Goal: Task Accomplishment & Management: Use online tool/utility

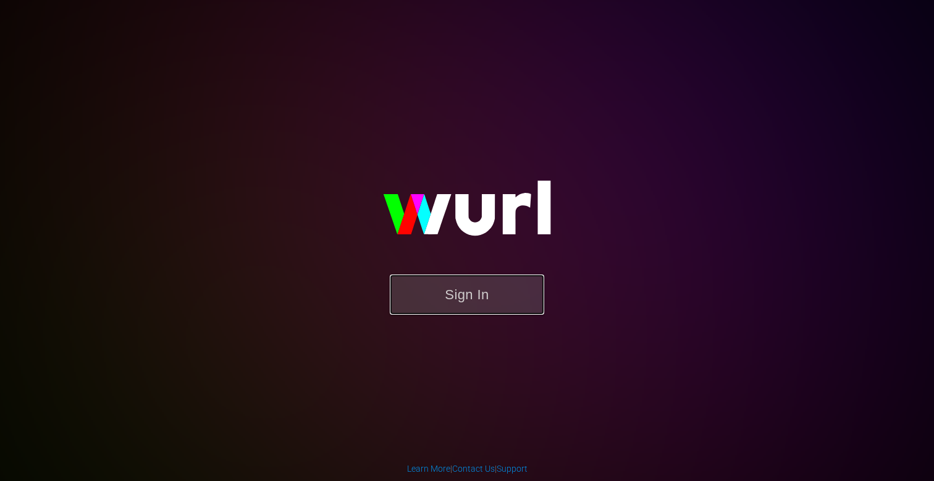
click at [471, 302] on button "Sign In" at bounding box center [467, 294] width 155 height 40
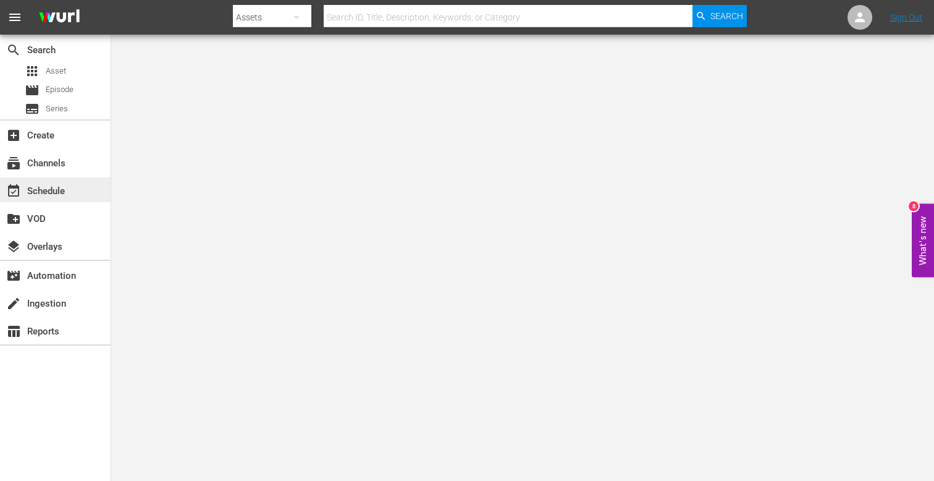
click at [57, 185] on div "event_available Schedule" at bounding box center [34, 189] width 69 height 11
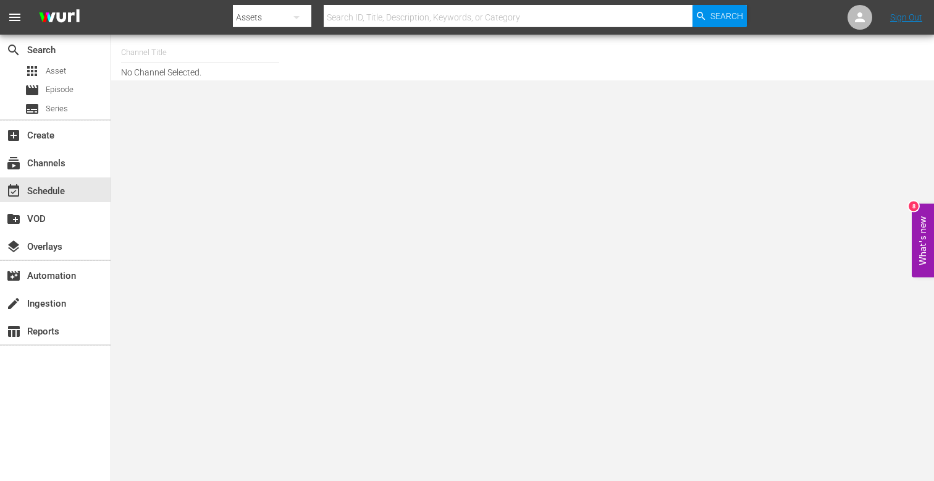
click at [149, 46] on input "text" at bounding box center [200, 53] width 158 height 30
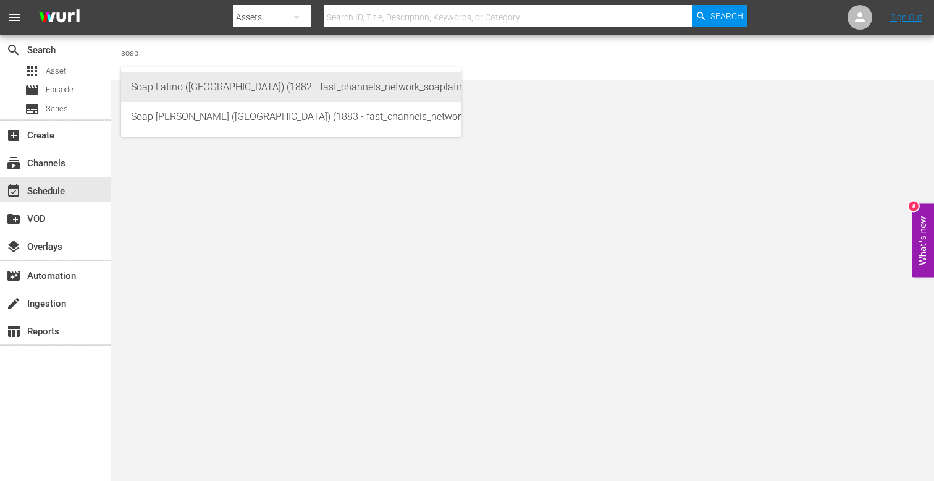
click at [135, 98] on div "Soap Latino ([GEOGRAPHIC_DATA]) (1882 - fast_channels_network_soaplatino_1)" at bounding box center [291, 87] width 320 height 30
type input "Soap Latino ([GEOGRAPHIC_DATA]) (1882 - fast_channels_network_soaplatino_1)"
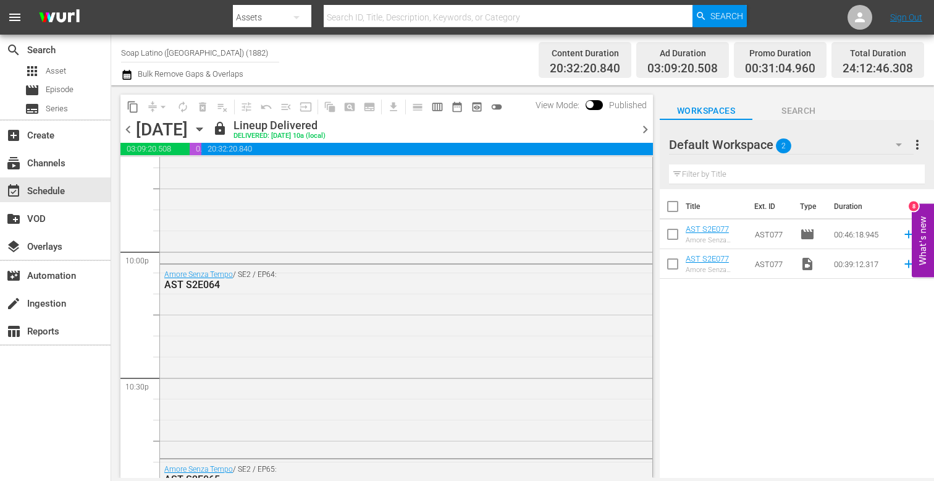
scroll to position [5825, 0]
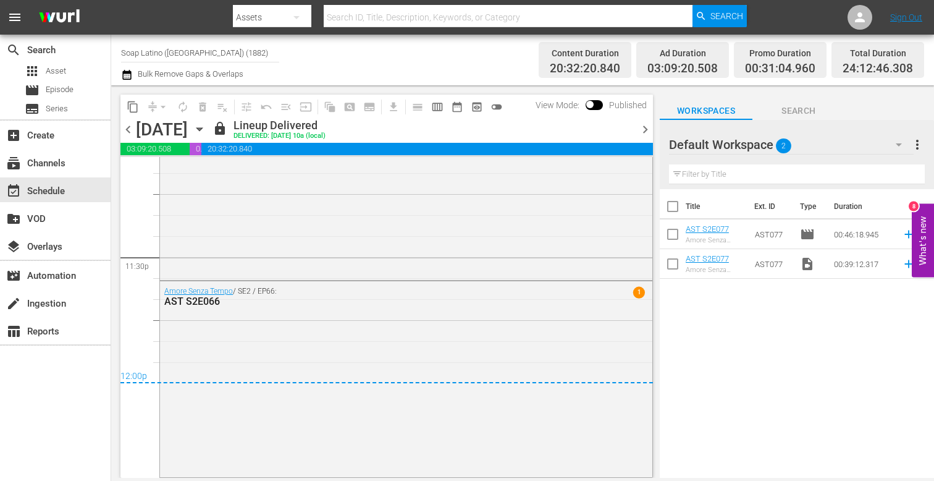
click at [646, 124] on span "chevron_right" at bounding box center [645, 129] width 15 height 15
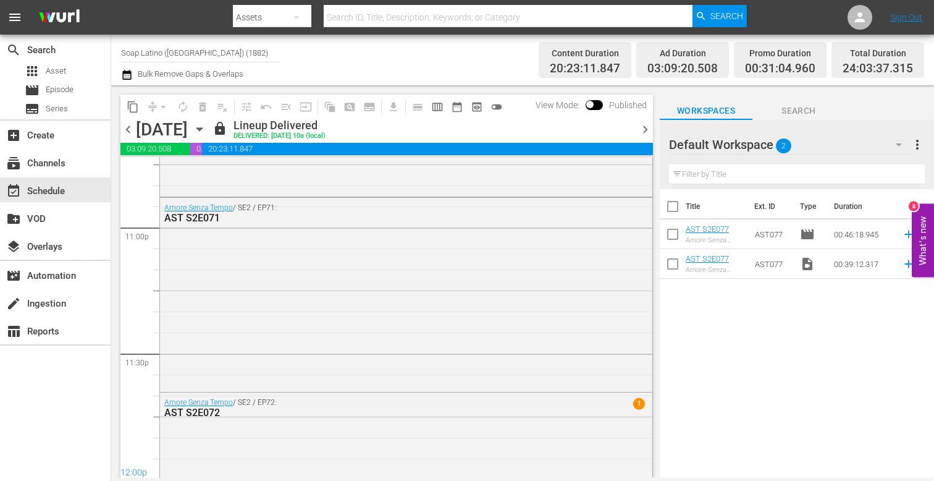
scroll to position [5825, 0]
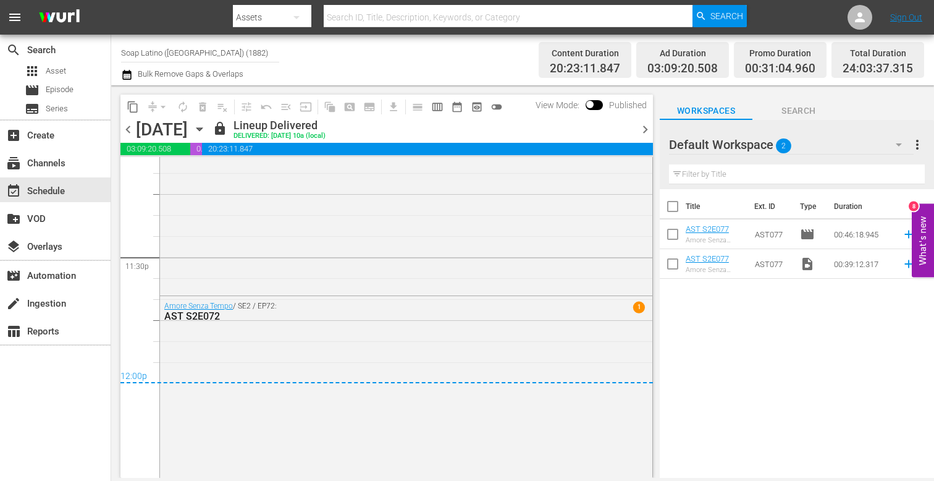
click at [643, 124] on span "chevron_right" at bounding box center [645, 129] width 15 height 15
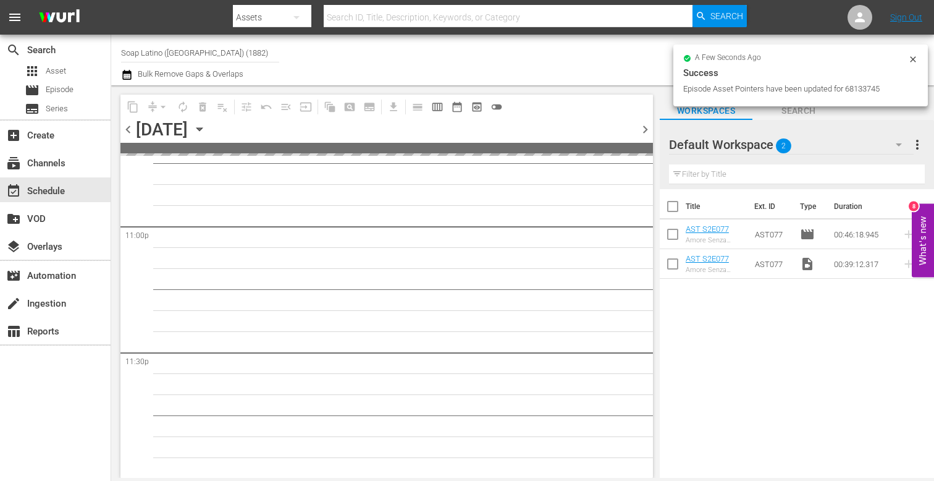
scroll to position [5729, 0]
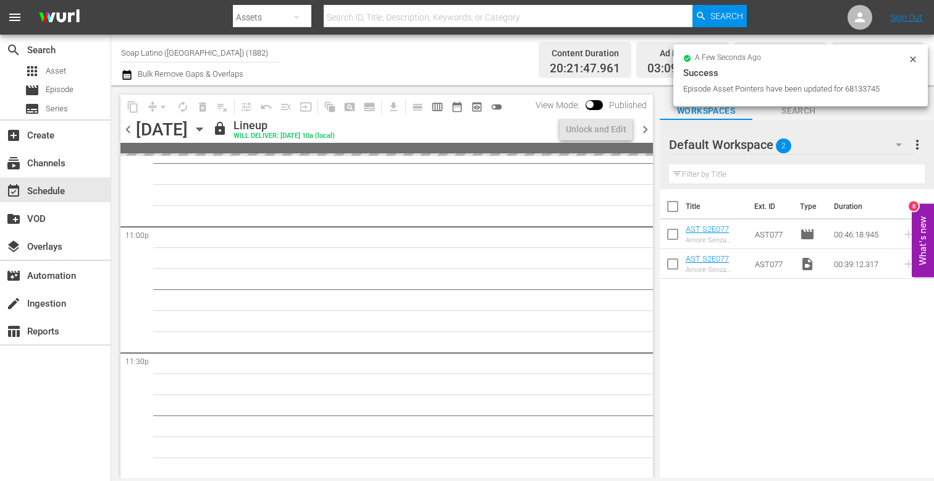
click at [643, 124] on span "chevron_right" at bounding box center [645, 129] width 15 height 15
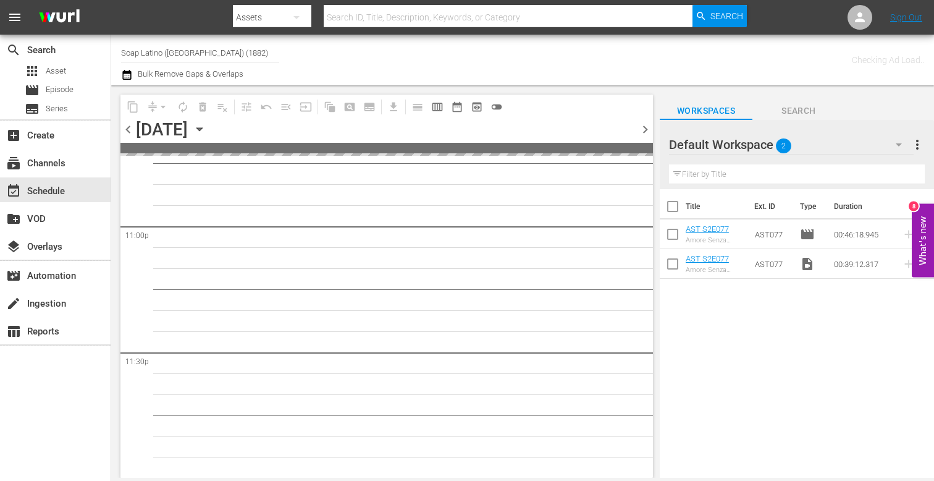
click at [643, 124] on span "chevron_right" at bounding box center [645, 129] width 15 height 15
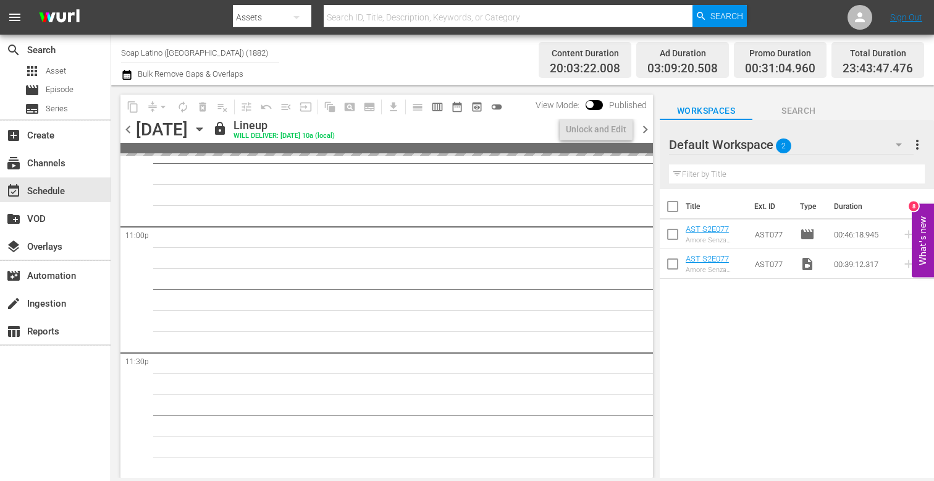
click at [164, 47] on input "Soap Latino ([GEOGRAPHIC_DATA]) (1882)" at bounding box center [200, 53] width 158 height 30
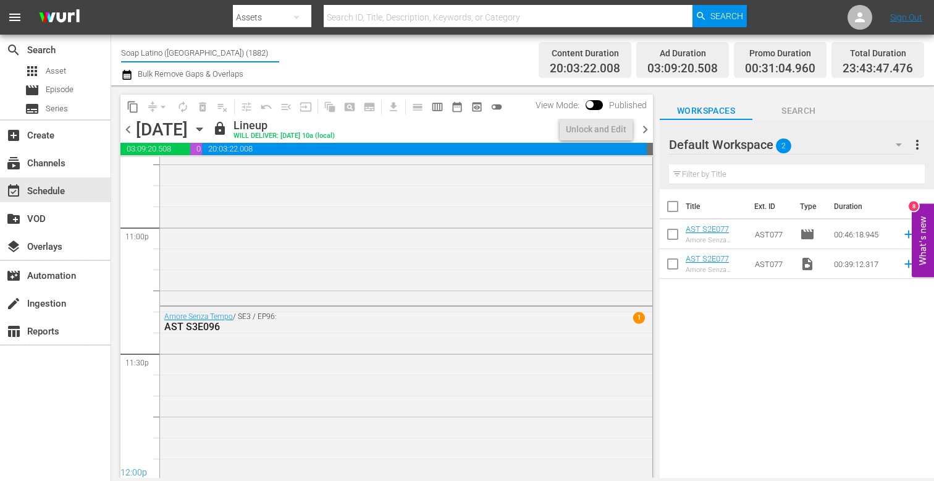
click at [164, 47] on input "Soap Latino ([GEOGRAPHIC_DATA]) (1882)" at bounding box center [200, 53] width 158 height 30
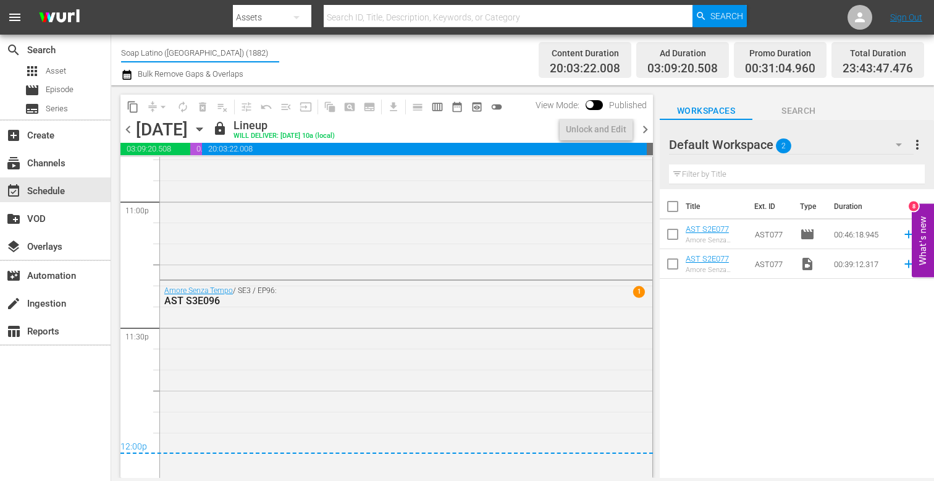
click at [164, 47] on input "Soap Latino ([GEOGRAPHIC_DATA]) (1882)" at bounding box center [200, 53] width 158 height 30
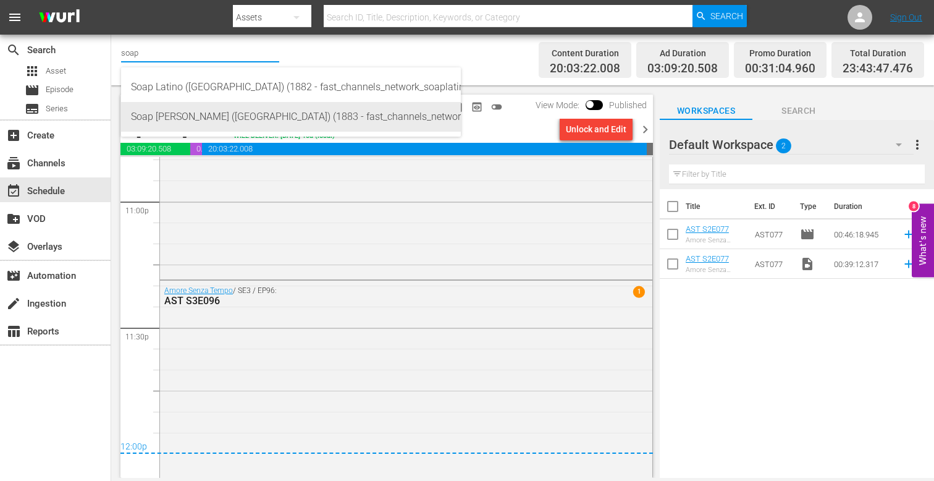
click at [158, 122] on div "Soap [PERSON_NAME] ([GEOGRAPHIC_DATA]) (1883 - fast_channels_network_soapturco_…" at bounding box center [291, 117] width 320 height 30
type input "Soap [PERSON_NAME] ([GEOGRAPHIC_DATA]) (1883 - fast_channels_network_soapturco_…"
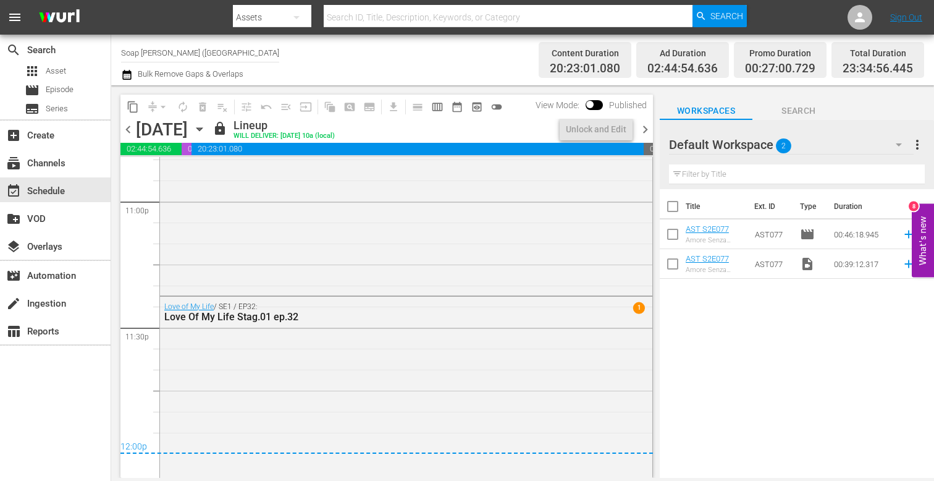
scroll to position [5798, 0]
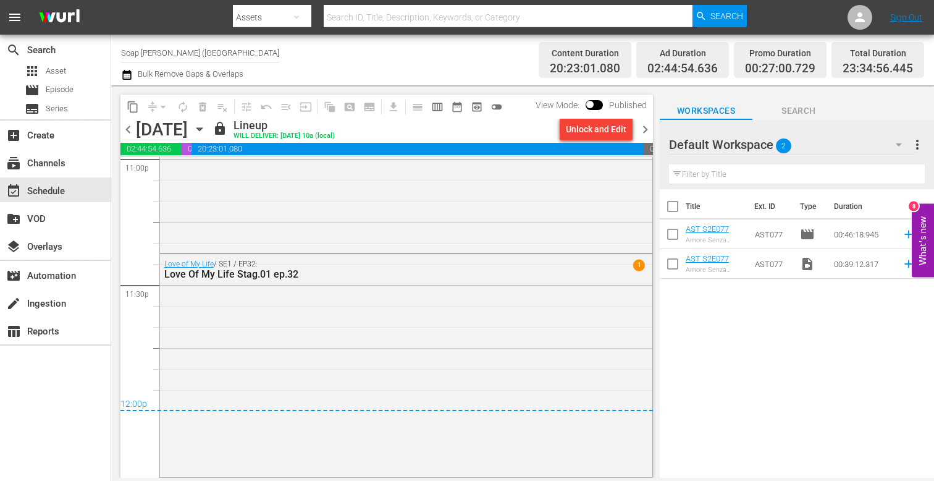
click at [643, 132] on span "chevron_right" at bounding box center [645, 129] width 15 height 15
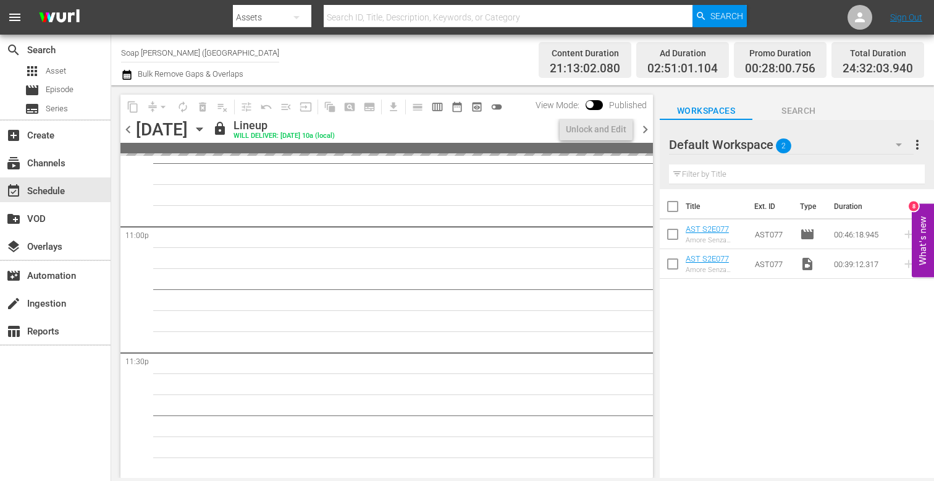
scroll to position [5825, 0]
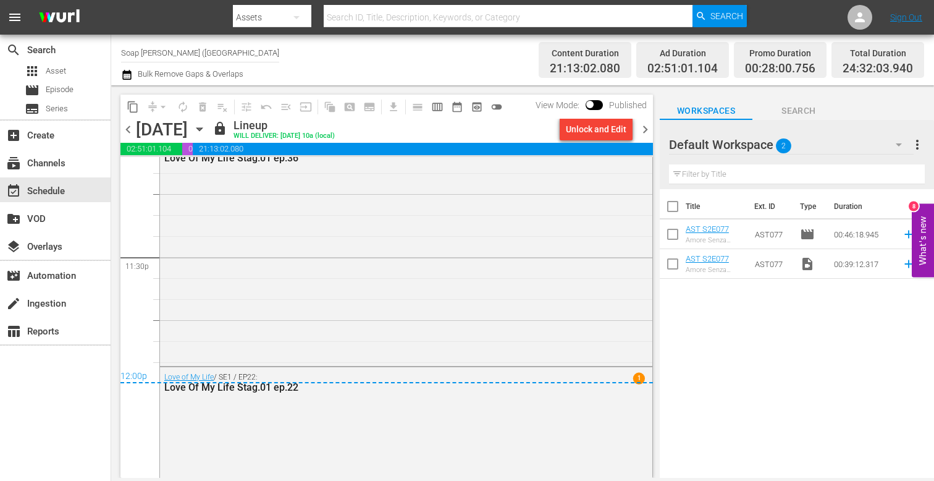
click at [122, 132] on span "chevron_left" at bounding box center [128, 129] width 15 height 15
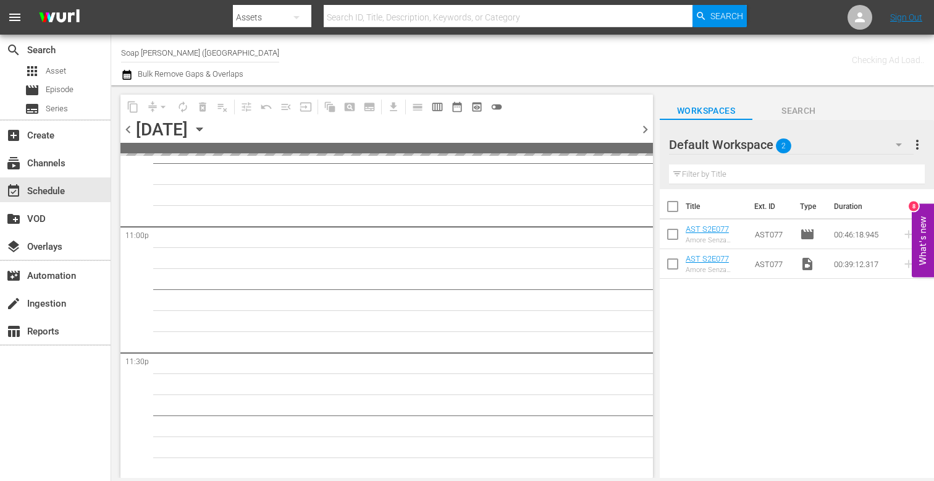
click at [122, 132] on span "chevron_left" at bounding box center [128, 129] width 15 height 15
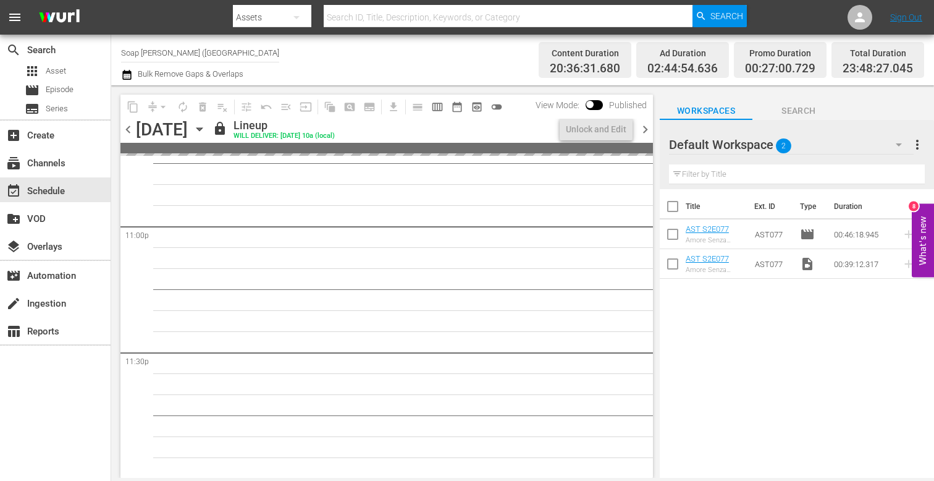
click at [122, 132] on span "chevron_left" at bounding box center [128, 129] width 15 height 15
